Goal: Navigation & Orientation: Understand site structure

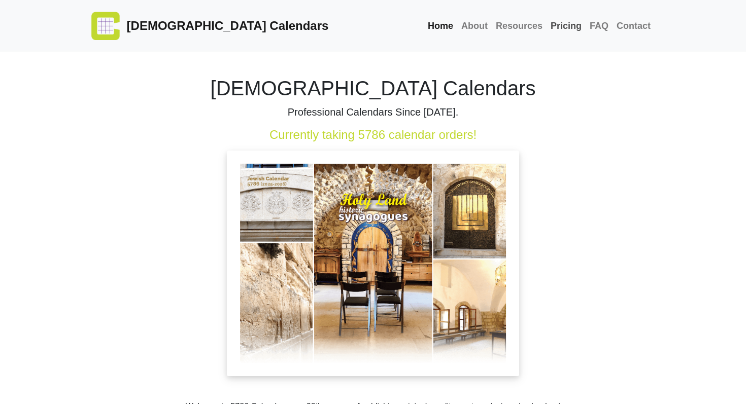
click at [566, 27] on link "Pricing" at bounding box center [566, 26] width 39 height 22
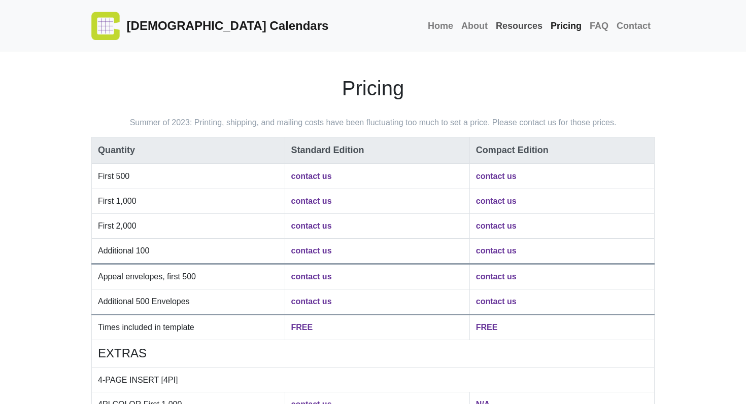
click at [528, 24] on link "Resources" at bounding box center [519, 26] width 55 height 22
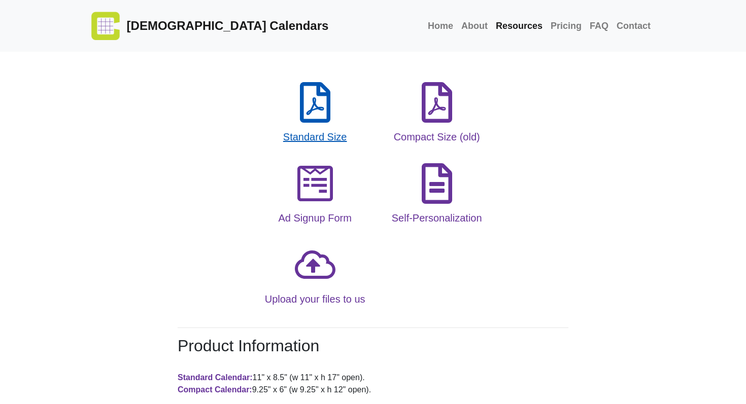
click at [309, 103] on icon at bounding box center [315, 102] width 41 height 41
click at [483, 26] on link "About" at bounding box center [474, 26] width 35 height 22
click at [572, 24] on link "Pricing" at bounding box center [566, 26] width 39 height 22
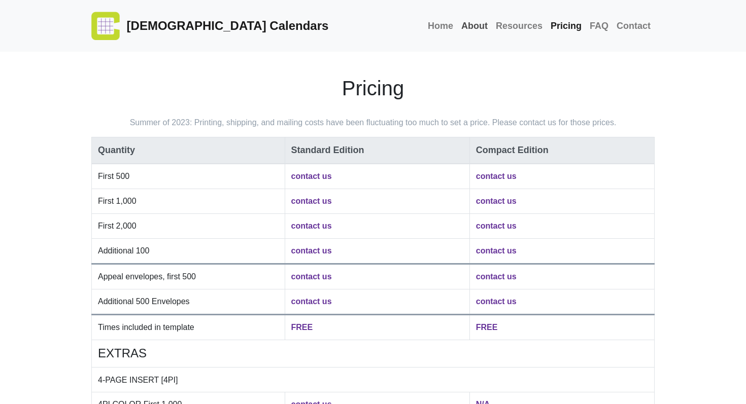
click at [480, 25] on link "About" at bounding box center [474, 26] width 35 height 22
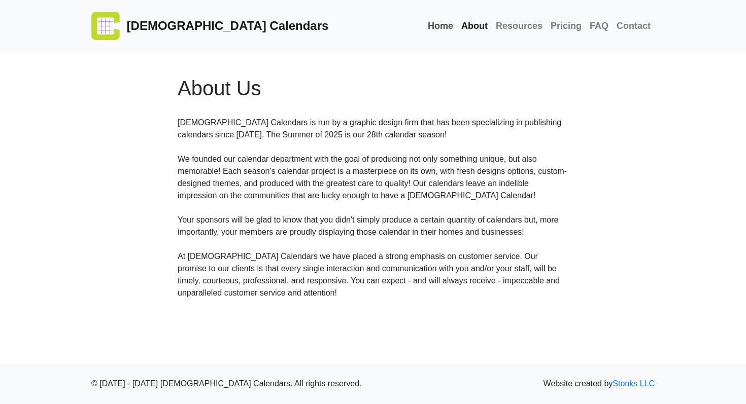
click at [447, 23] on link "Home" at bounding box center [440, 26] width 33 height 22
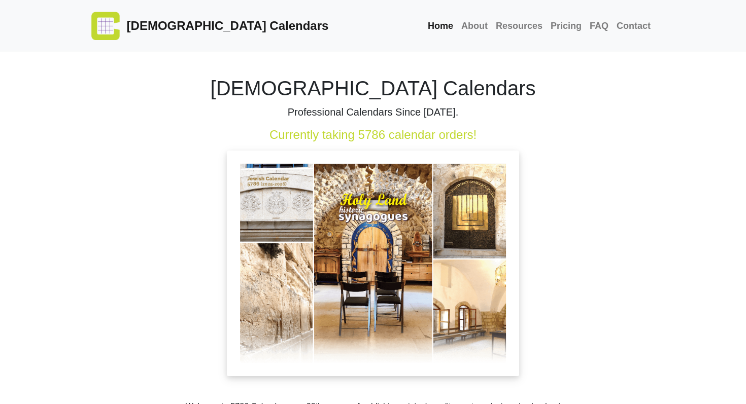
scroll to position [80, 0]
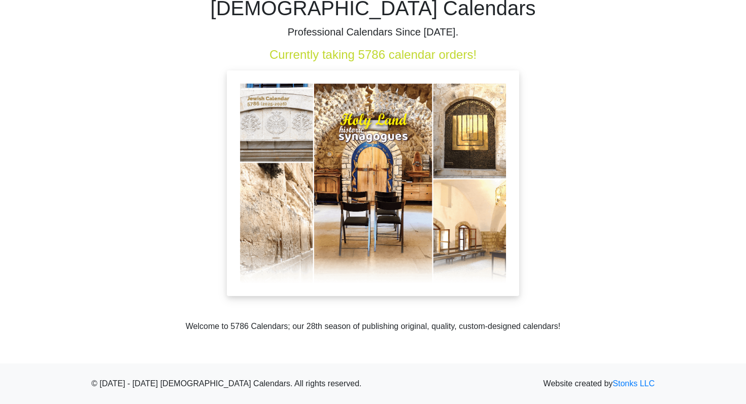
click at [390, 272] on img at bounding box center [373, 184] width 292 height 226
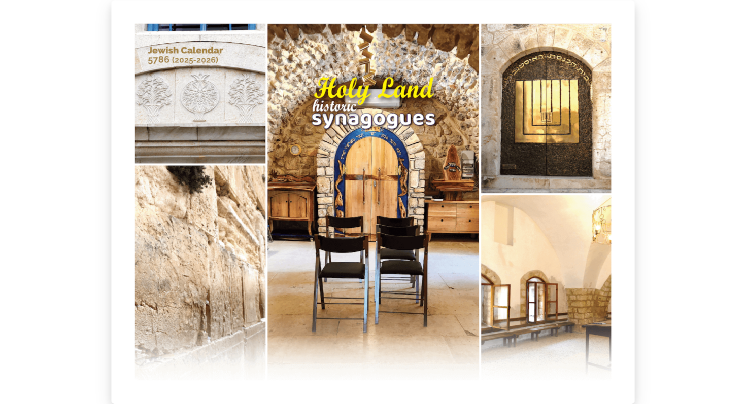
click at [422, 175] on img at bounding box center [372, 202] width 523 height 404
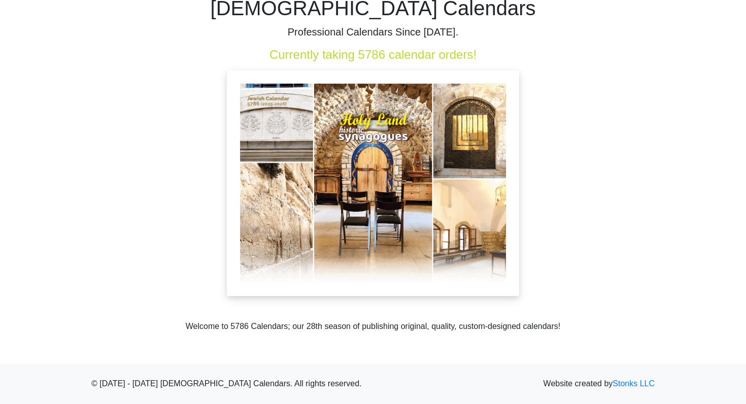
click at [422, 175] on img at bounding box center [373, 184] width 292 height 226
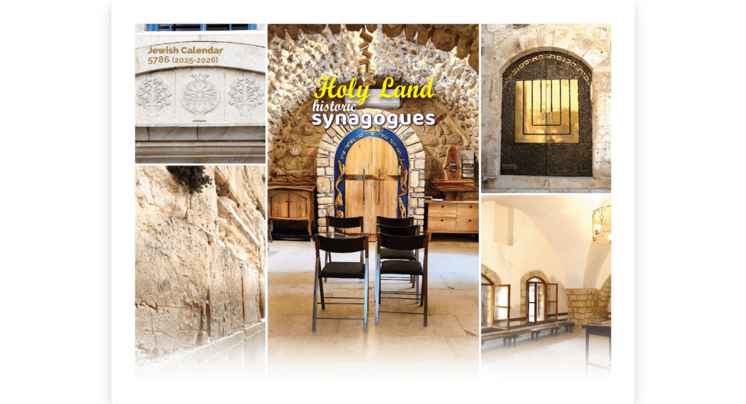
click at [485, 142] on img at bounding box center [372, 202] width 523 height 404
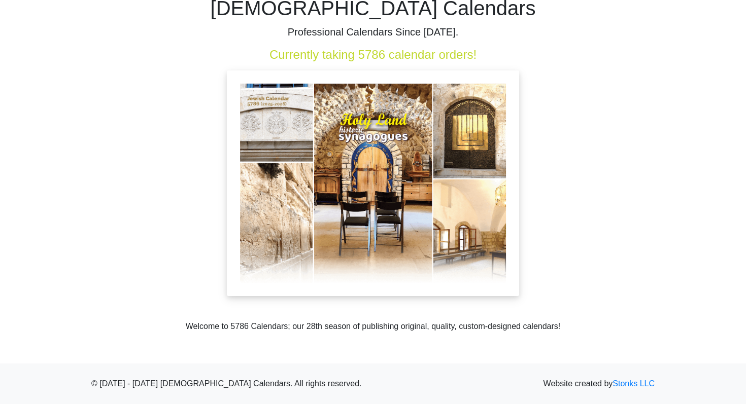
click at [485, 142] on img at bounding box center [373, 184] width 292 height 226
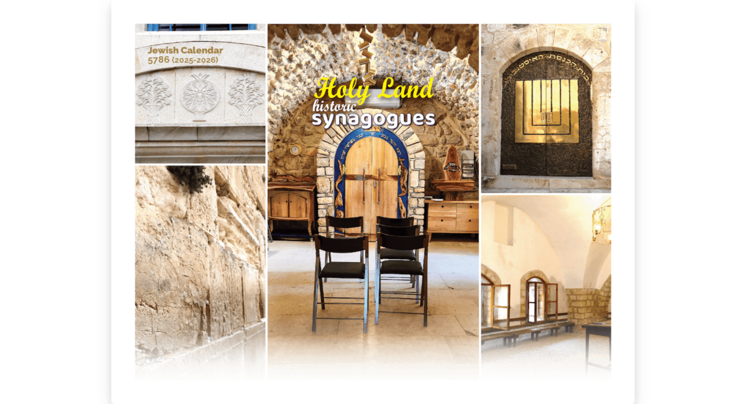
click at [485, 142] on img at bounding box center [372, 202] width 523 height 404
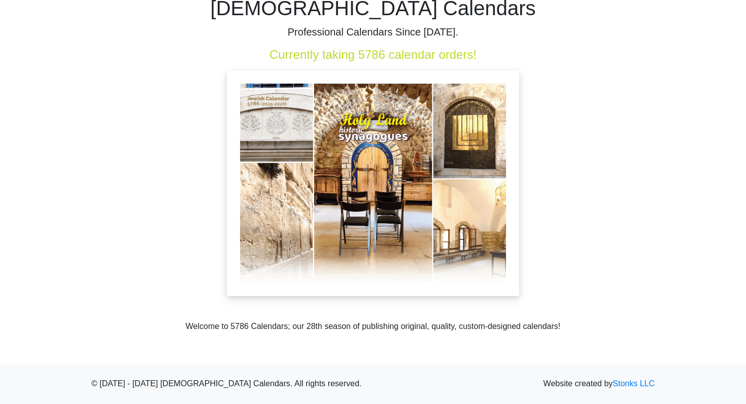
click at [485, 142] on img at bounding box center [373, 184] width 292 height 226
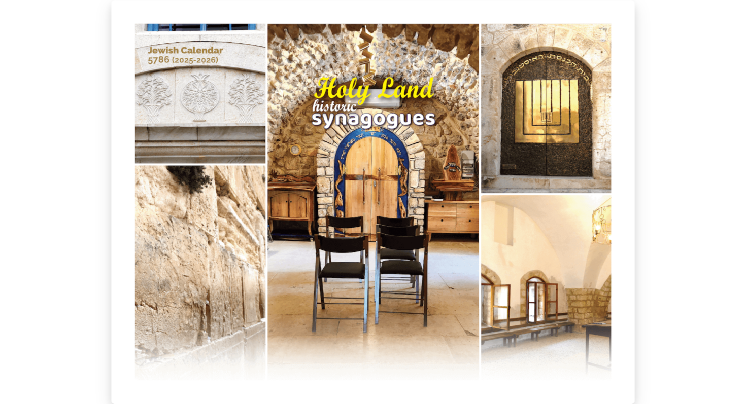
click at [485, 142] on img at bounding box center [372, 202] width 523 height 404
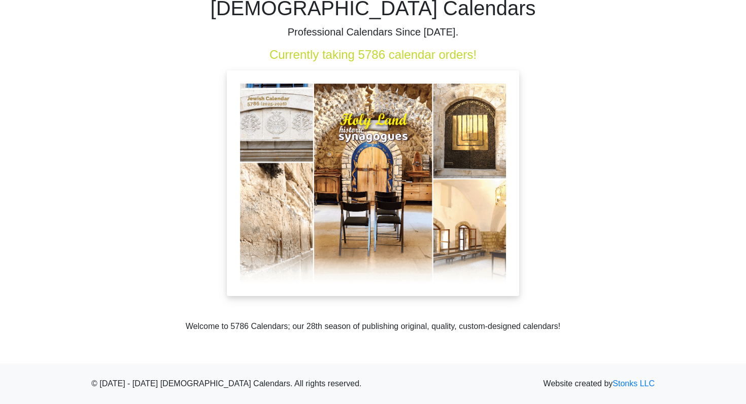
click at [485, 143] on img at bounding box center [373, 184] width 292 height 226
